Goal: Task Accomplishment & Management: Complete application form

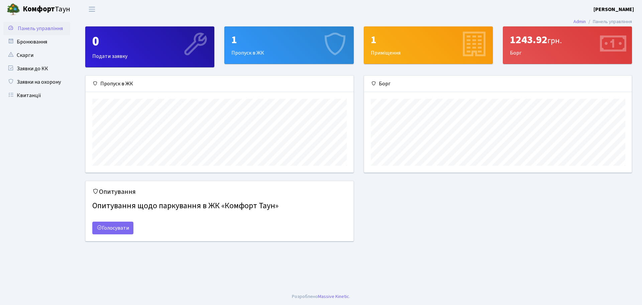
scroll to position [97, 267]
click at [43, 78] on link "Заявки на охорону" at bounding box center [36, 81] width 67 height 13
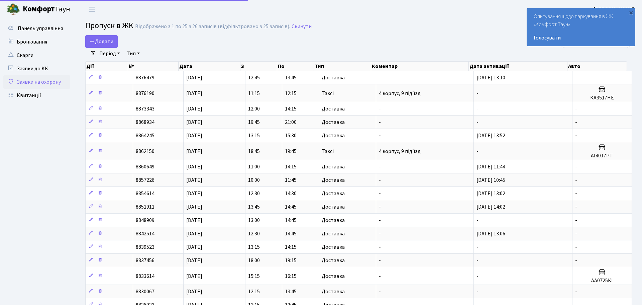
select select "25"
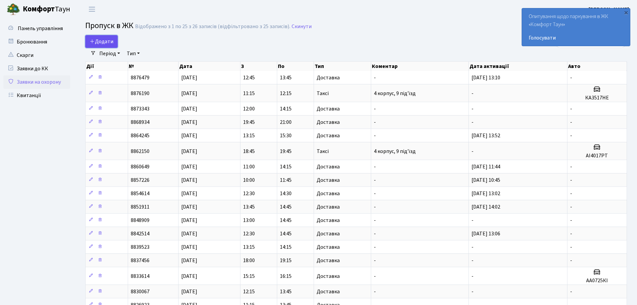
click at [111, 36] on link "Додати" at bounding box center [101, 41] width 32 height 13
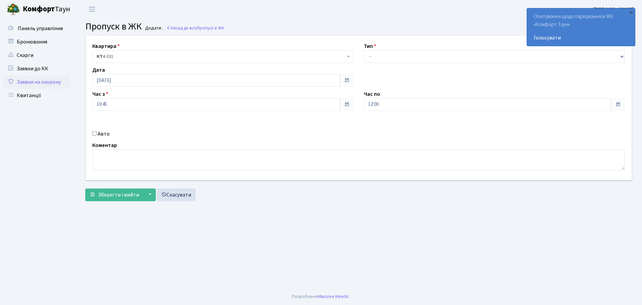
click at [420, 64] on div "Квартира <b>КТ</b>&nbsp;&nbsp;&nbsp;&nbsp;4-331 КТ 4-331 Тип - Доставка Таксі Г…" at bounding box center [359, 107] width 556 height 144
click at [425, 55] on select "- Доставка Таксі Гості Сервіс" at bounding box center [494, 56] width 261 height 13
select select "1"
click at [364, 50] on select "- Доставка Таксі Гості Сервіс" at bounding box center [494, 56] width 261 height 13
click at [388, 103] on input "12:00" at bounding box center [488, 104] width 248 height 13
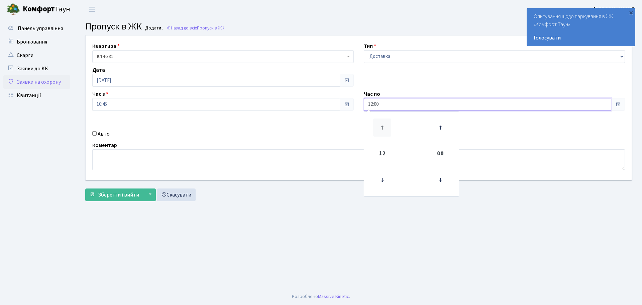
click at [385, 133] on icon at bounding box center [382, 127] width 18 height 18
type input "13:00"
click at [114, 198] on button "Зберегти і вийти" at bounding box center [114, 194] width 58 height 13
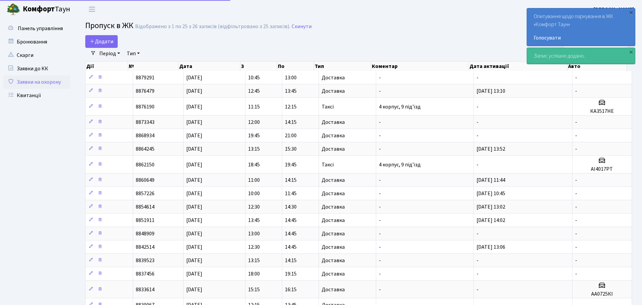
select select "25"
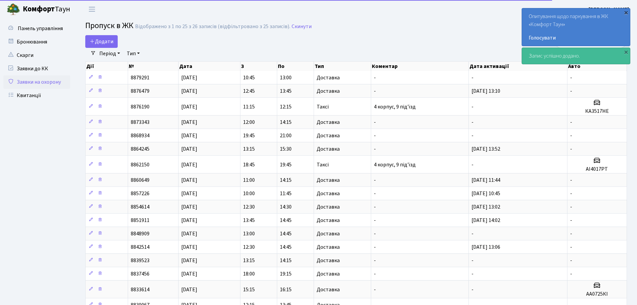
click at [626, 9] on div "×" at bounding box center [626, 12] width 7 height 7
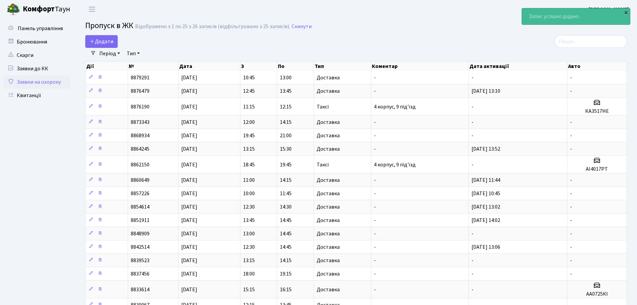
click at [626, 53] on nav "Фільтри Період 13.08.2025 - 13.08.2025 Тип - Доставка Таксі Гості Сервіс Очисти…" at bounding box center [356, 53] width 542 height 11
click at [621, 11] on div "Запис успішно додано." at bounding box center [576, 16] width 108 height 16
